Goal: Task Accomplishment & Management: Use online tool/utility

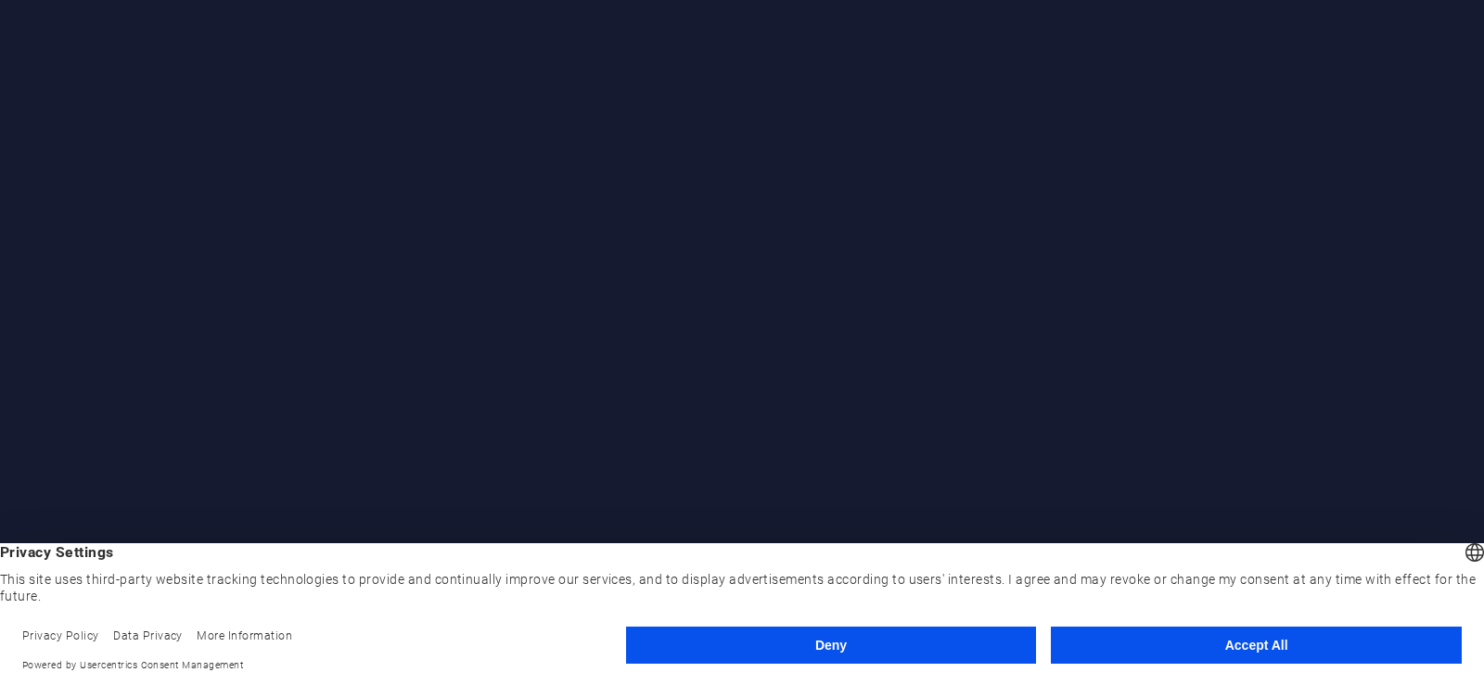
click at [1234, 637] on button "Accept All" at bounding box center [1256, 645] width 411 height 37
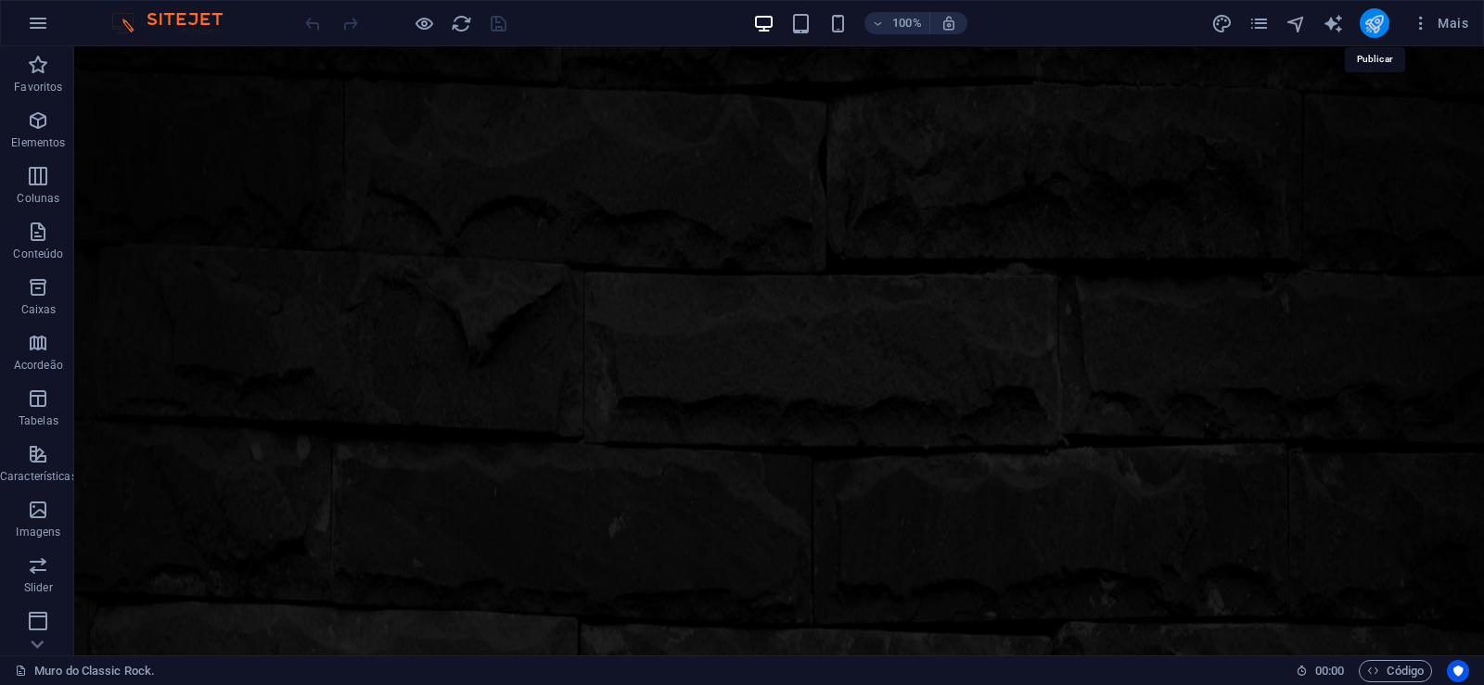
click at [1370, 26] on icon "publish" at bounding box center [1373, 23] width 21 height 21
click at [1260, 22] on icon "pages" at bounding box center [1258, 23] width 21 height 21
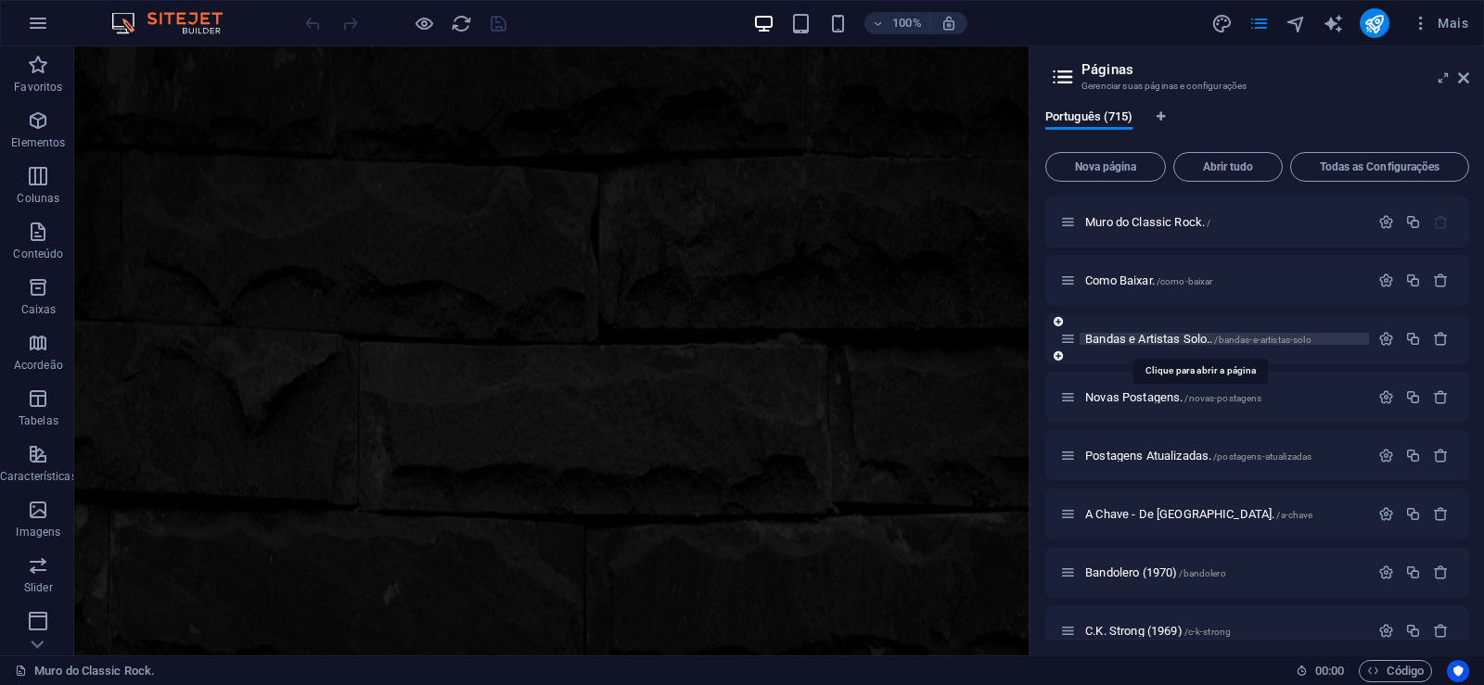
click at [1122, 340] on span "Bandas e Artistas Solo.. /bandas-e-artistas-solo" at bounding box center [1198, 339] width 226 height 14
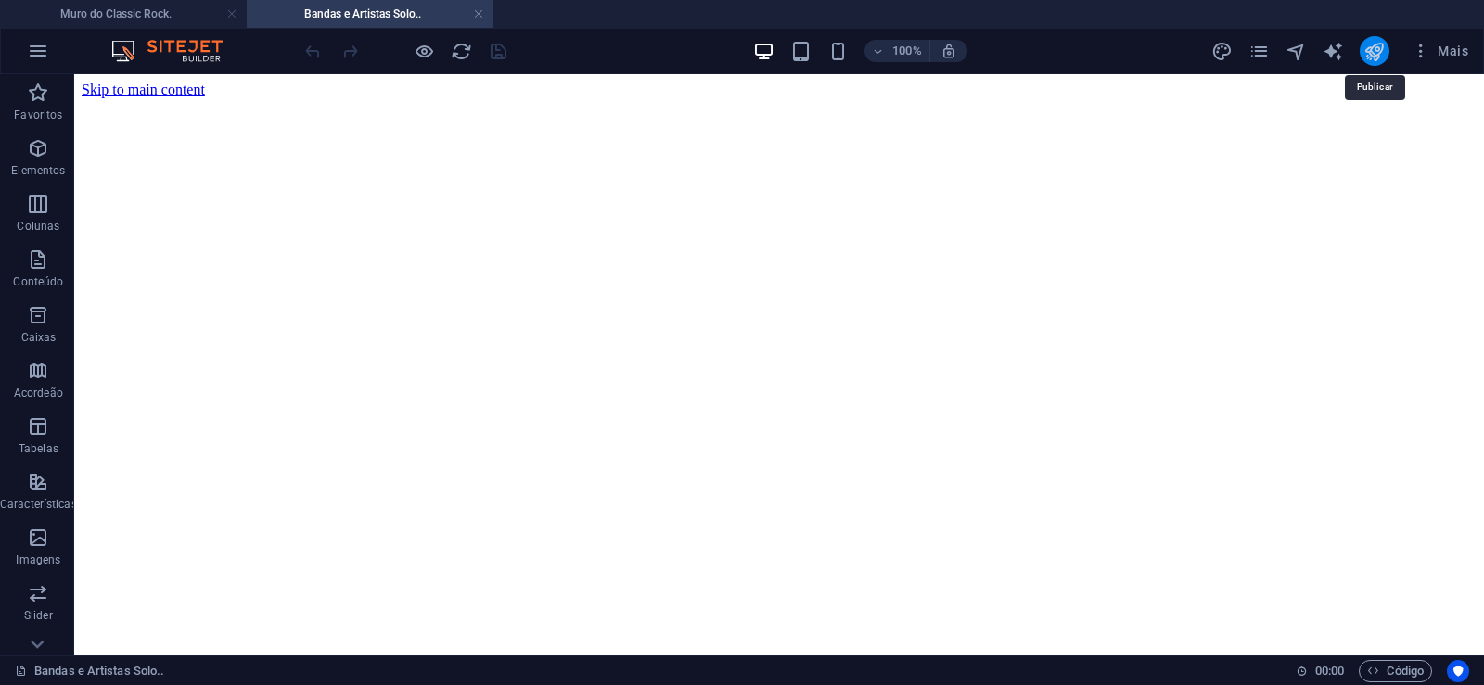
click at [1376, 51] on icon "publish" at bounding box center [1373, 51] width 21 height 21
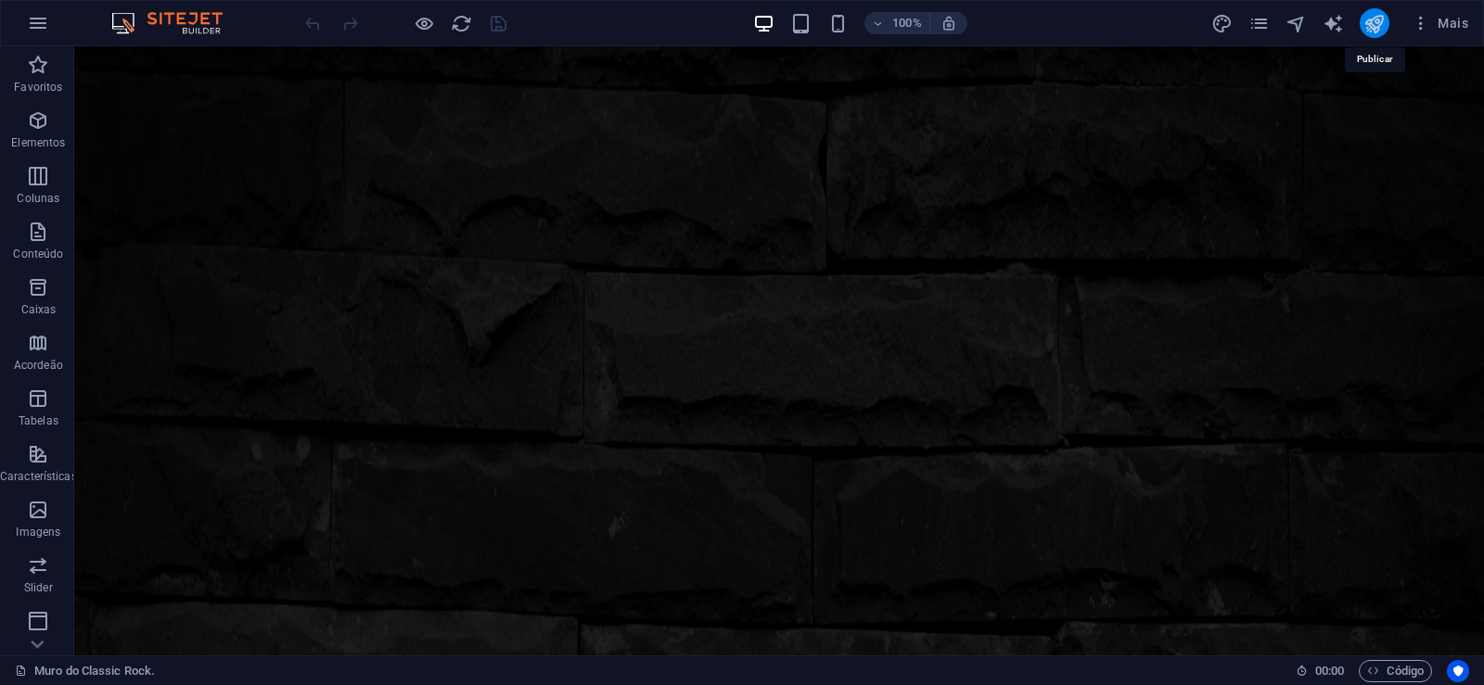
click at [1372, 18] on icon "publish" at bounding box center [1373, 23] width 21 height 21
click at [1370, 21] on icon "publish" at bounding box center [1373, 23] width 21 height 21
click at [1366, 17] on icon "publish" at bounding box center [1373, 23] width 21 height 21
click at [1376, 20] on icon "publish" at bounding box center [1373, 23] width 21 height 21
click at [1375, 25] on icon "publish" at bounding box center [1373, 23] width 21 height 21
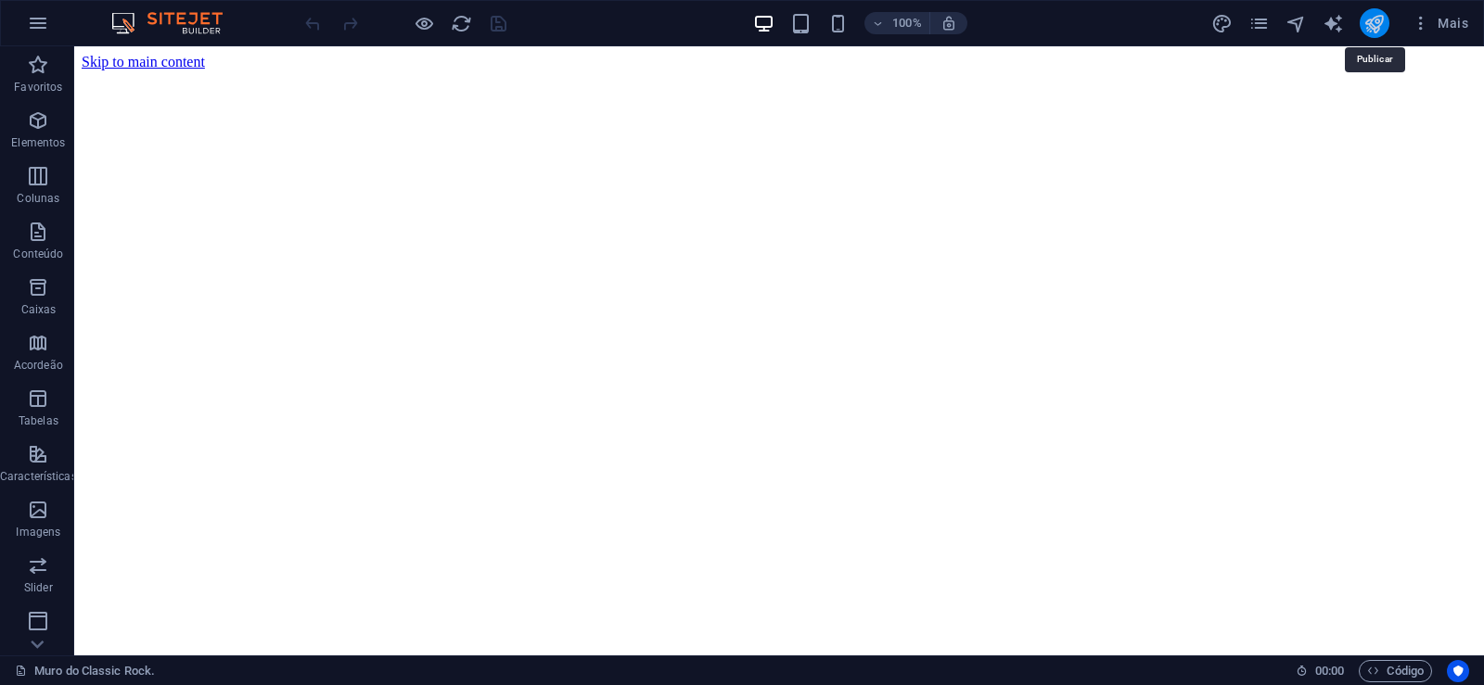
click at [1368, 21] on icon "publish" at bounding box center [1373, 23] width 21 height 21
